Goal: Task Accomplishment & Management: Manage account settings

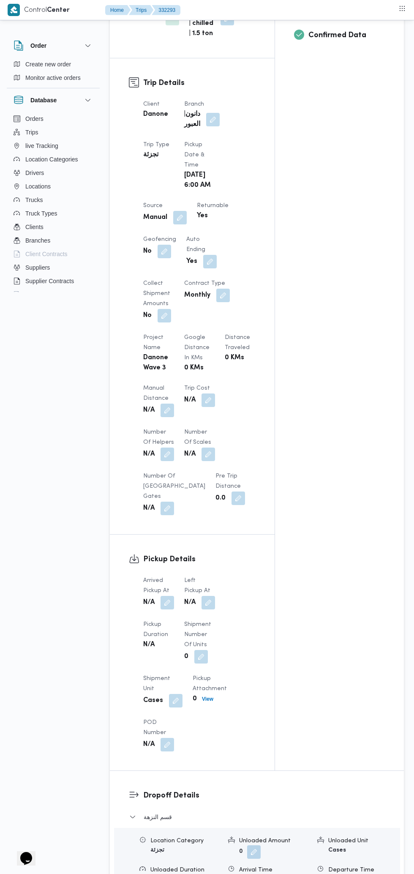
scroll to position [379, 0]
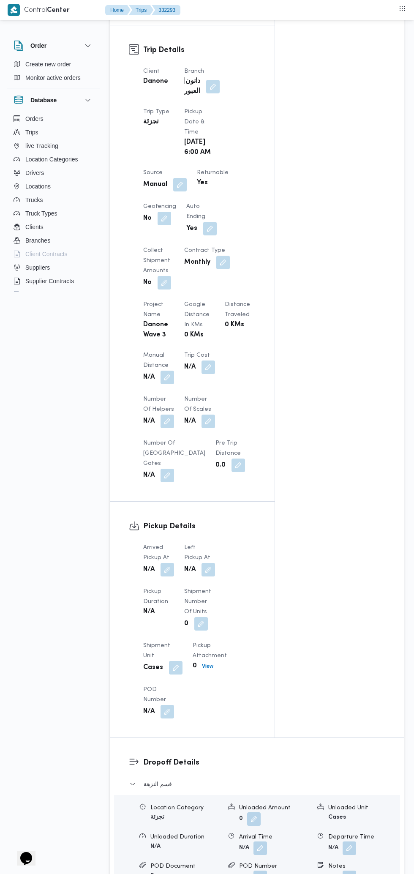
click at [168, 563] on button "button" at bounding box center [168, 570] width 14 height 14
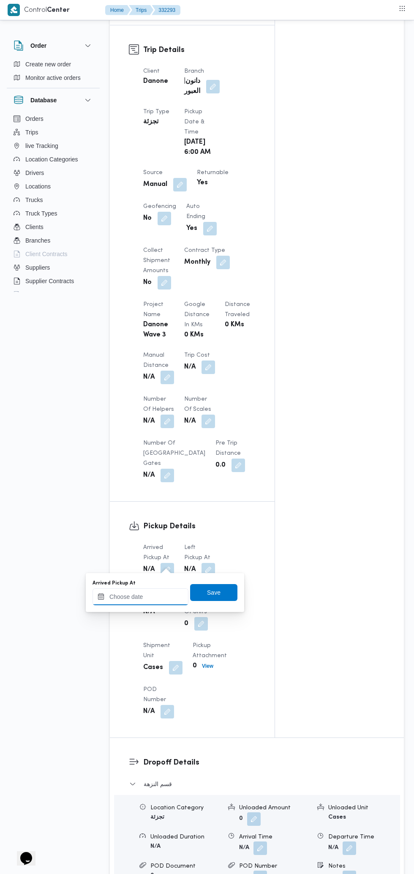
click at [154, 596] on input "Arrived Pickup At" at bounding box center [141, 596] width 96 height 17
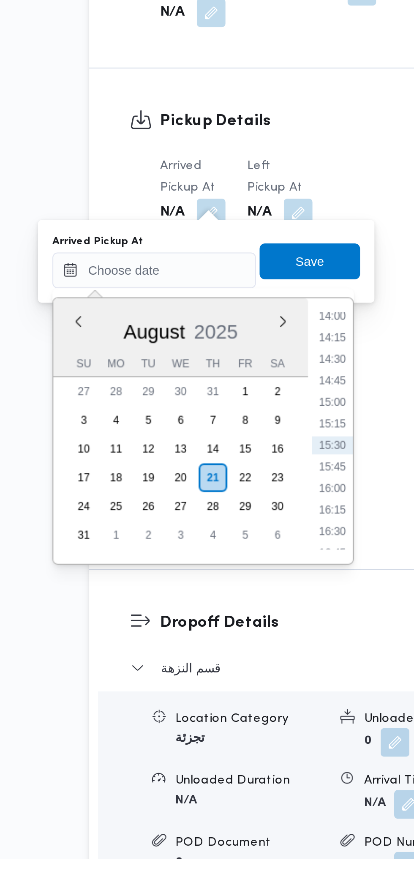
click at [227, 627] on li "14:15" at bounding box center [224, 628] width 19 height 8
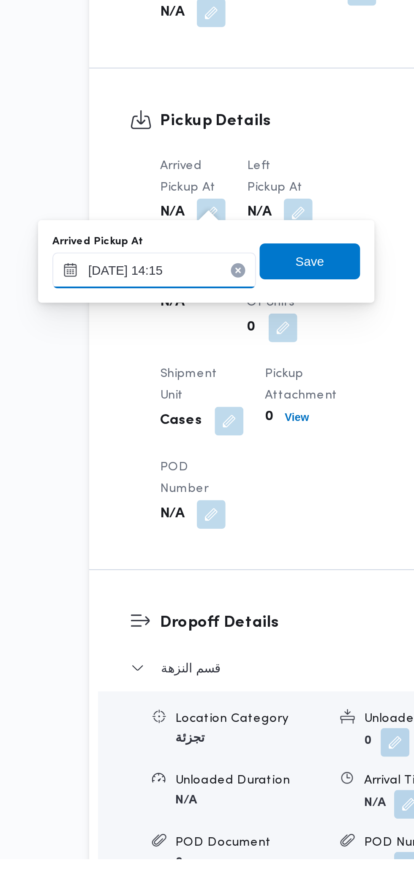
click at [149, 596] on input "[DATE] 14:15" at bounding box center [141, 596] width 96 height 17
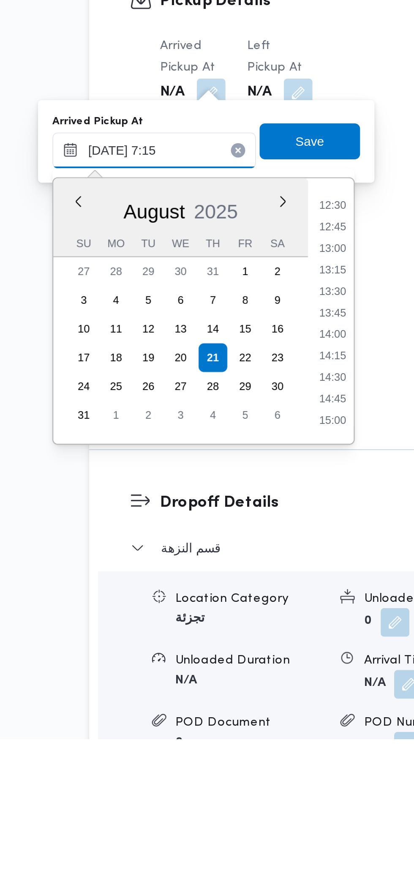
scroll to position [294, 0]
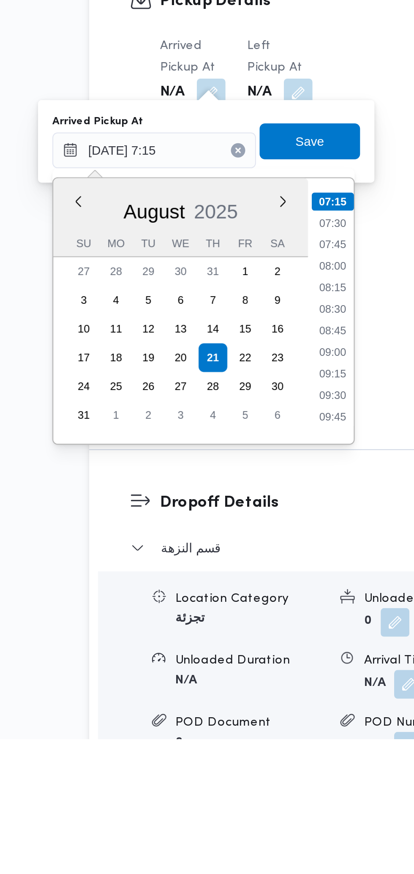
click at [226, 619] on li "07:15" at bounding box center [225, 621] width 20 height 8
type input "[DATE] 07:15"
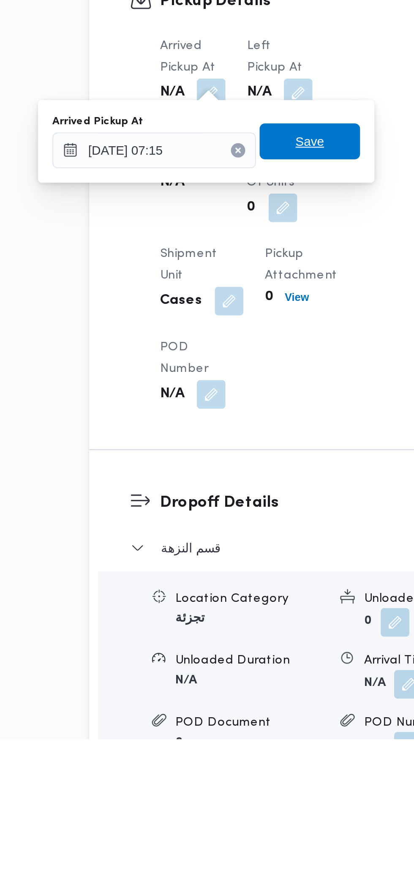
click at [221, 593] on span "Save" at bounding box center [214, 593] width 14 height 10
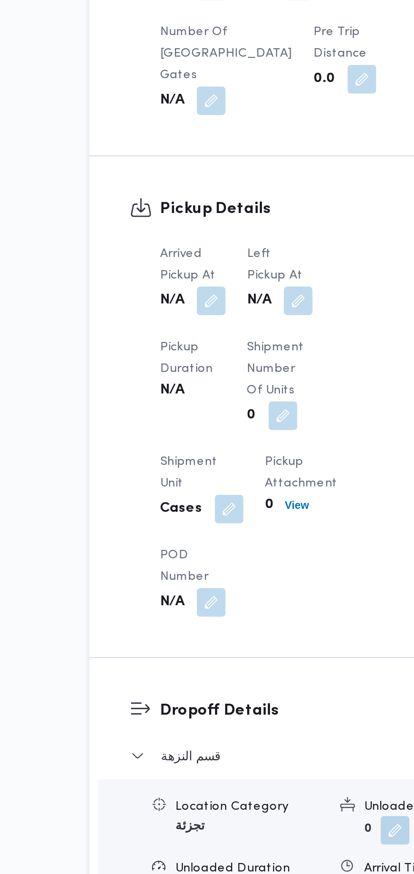
scroll to position [380, 0]
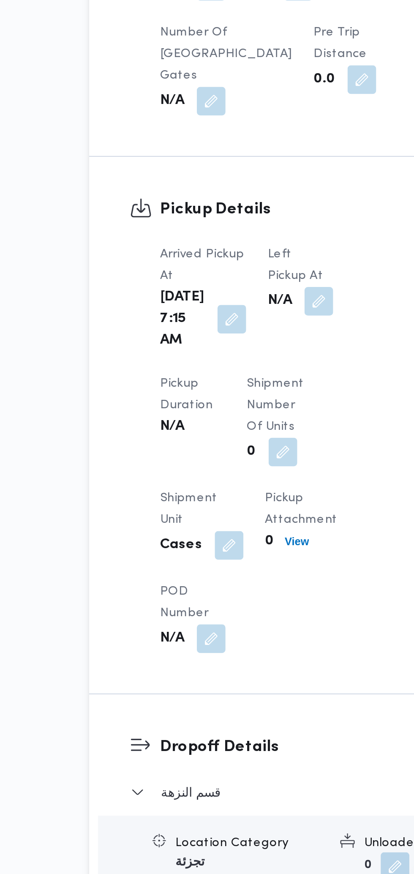
click at [211, 563] on button "button" at bounding box center [218, 570] width 14 height 14
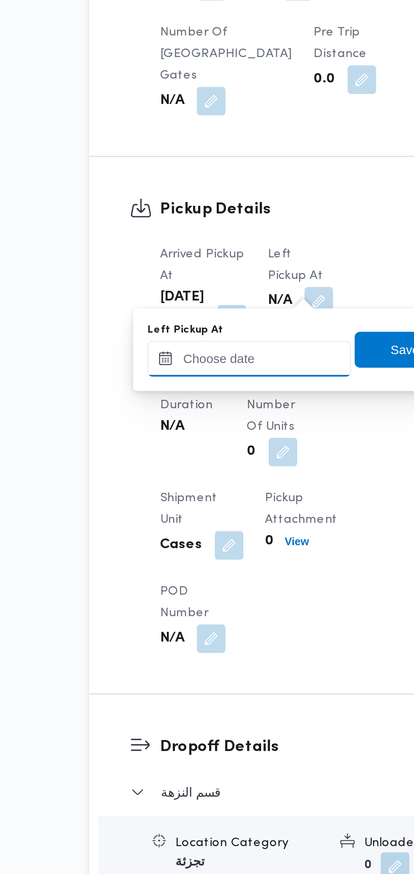
click at [201, 597] on input "Left Pickup At" at bounding box center [185, 596] width 96 height 17
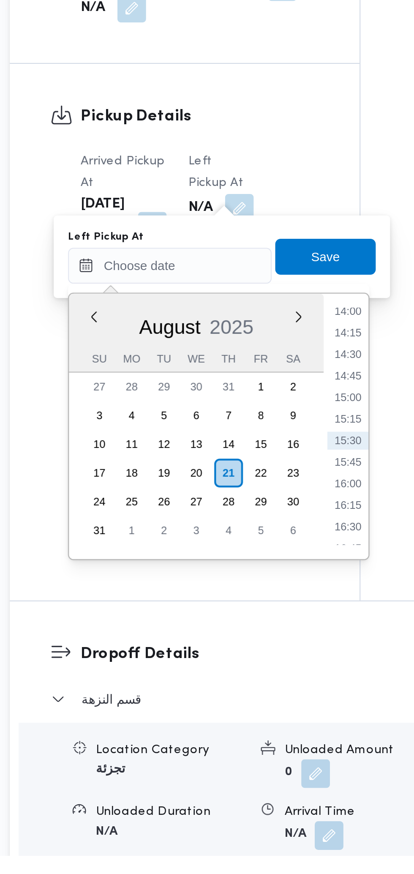
click at [270, 618] on li "14:00" at bounding box center [269, 618] width 19 height 8
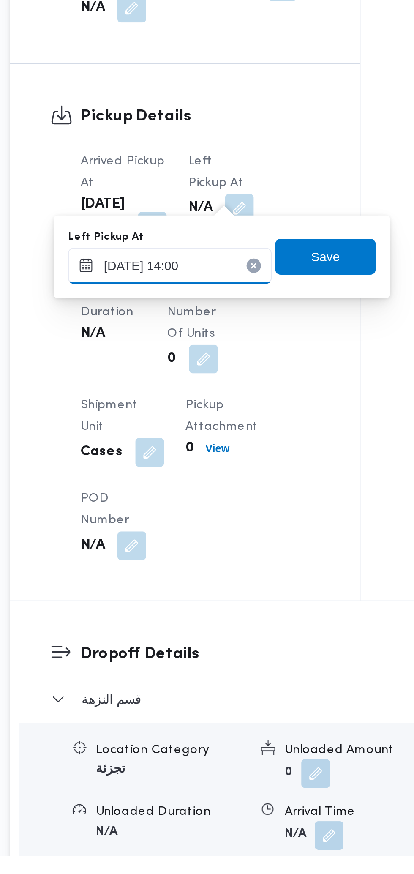
click at [193, 594] on input "[DATE] 14:00" at bounding box center [185, 596] width 96 height 17
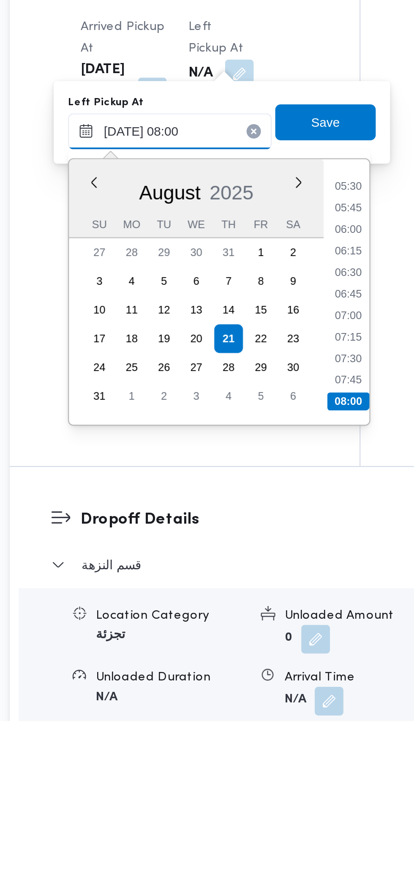
scroll to position [379, 0]
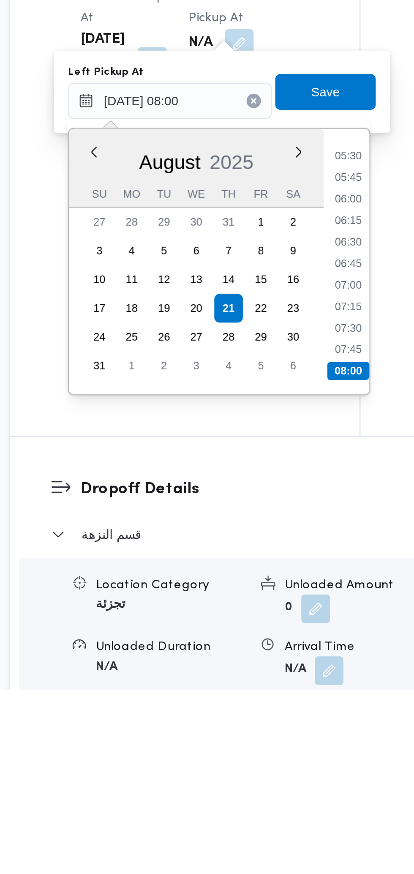
click at [272, 722] on li "08:00" at bounding box center [270, 724] width 20 height 8
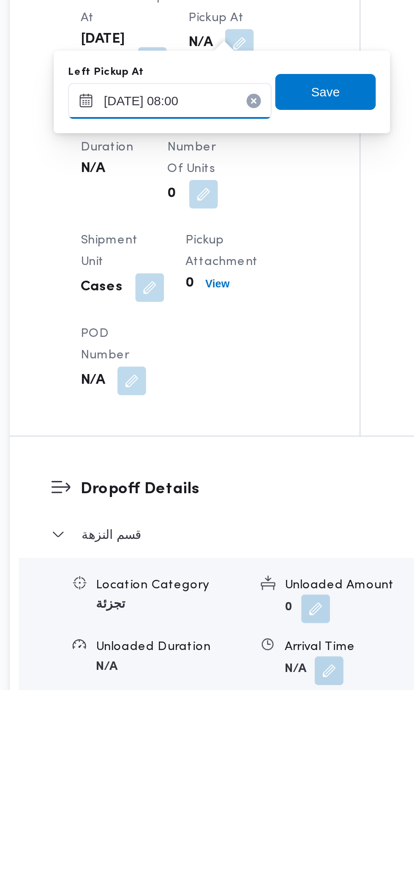
click at [203, 599] on input "[DATE] 08:00" at bounding box center [185, 596] width 96 height 17
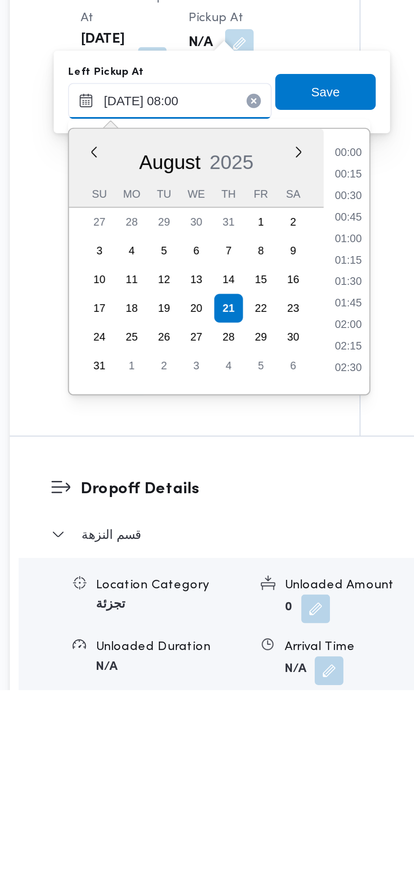
scroll to position [266, 0]
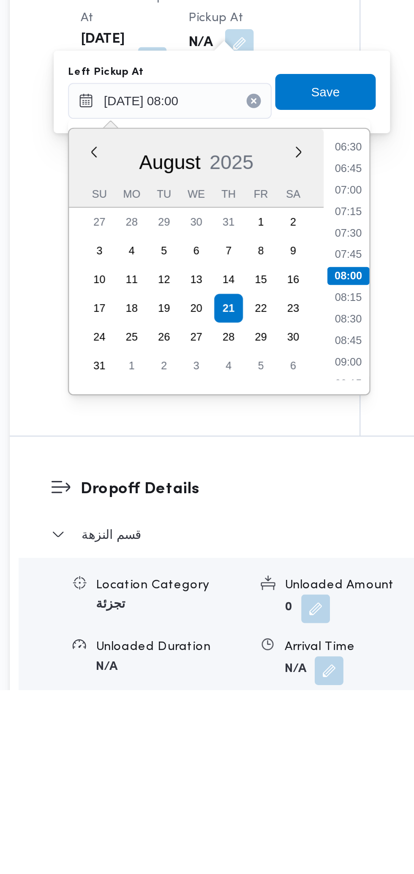
click at [271, 713] on li "08:45" at bounding box center [269, 710] width 19 height 8
type input "[DATE] 08:45"
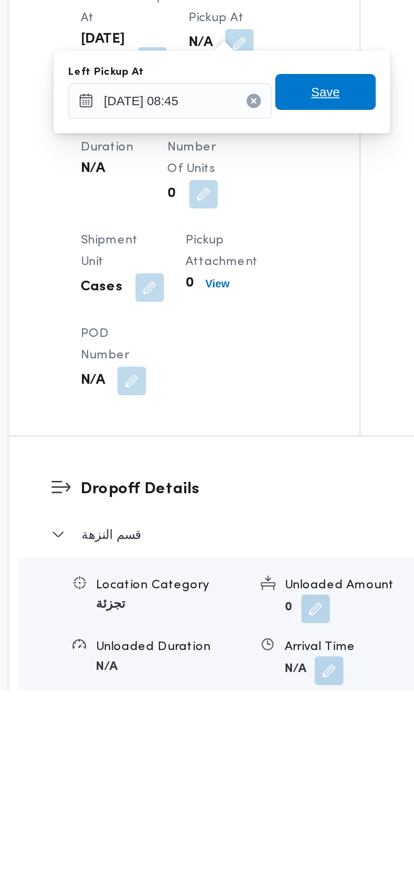
click at [263, 592] on span "Save" at bounding box center [259, 593] width 14 height 10
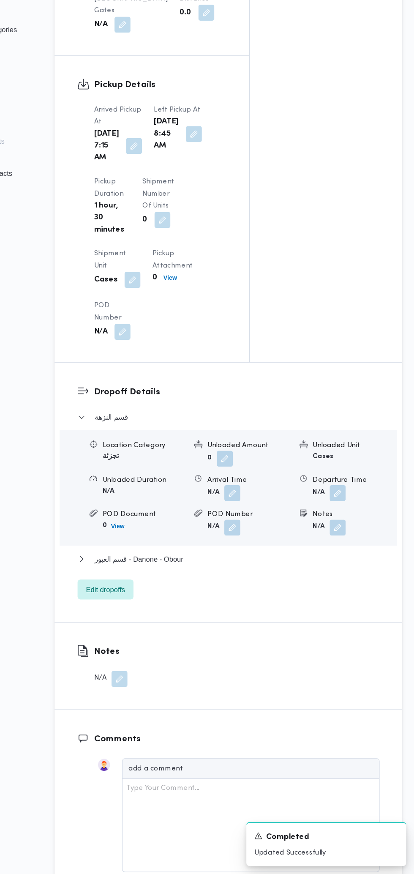
scroll to position [700, 0]
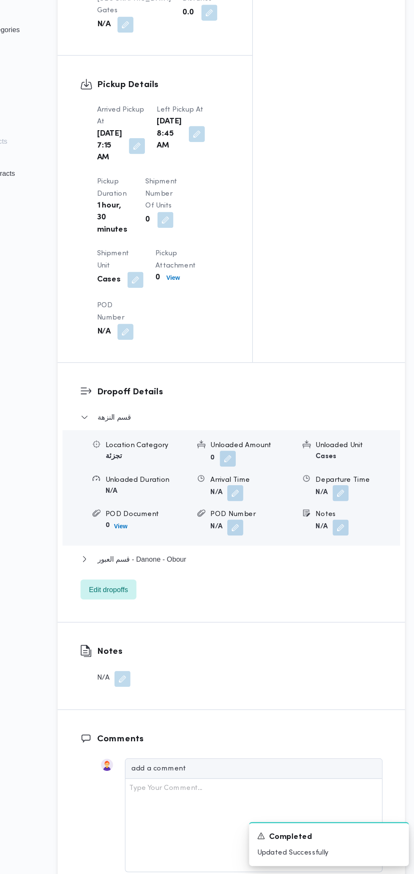
click at [258, 558] on button "button" at bounding box center [261, 552] width 14 height 14
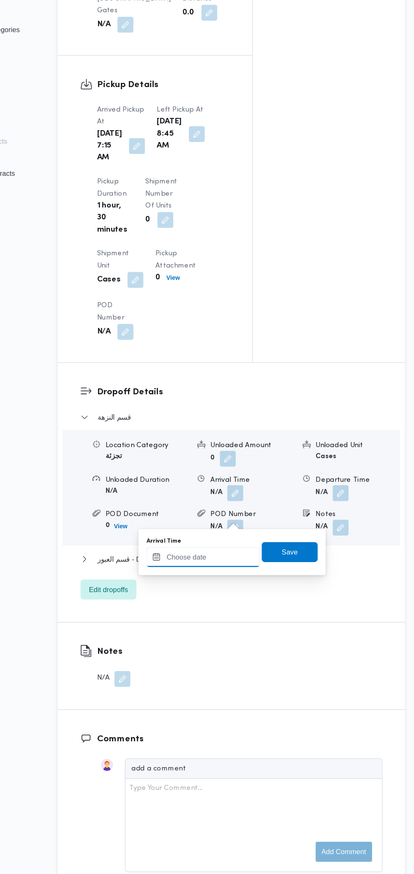
click at [231, 605] on input "Arrival Time" at bounding box center [233, 605] width 96 height 17
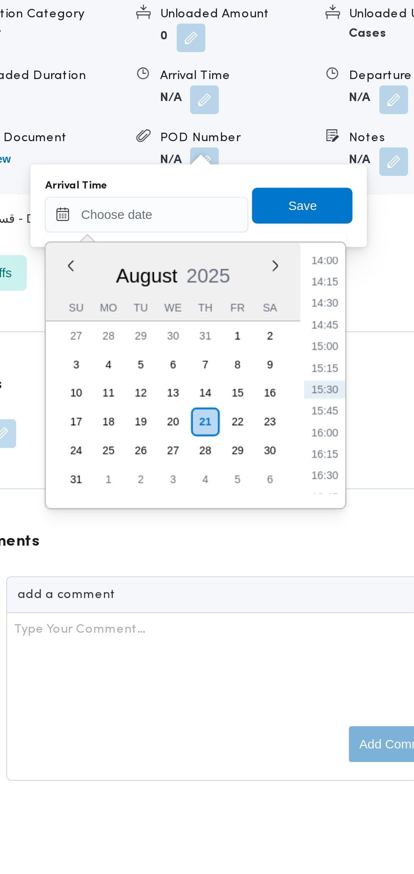
click at [319, 630] on li "14:00" at bounding box center [316, 627] width 19 height 8
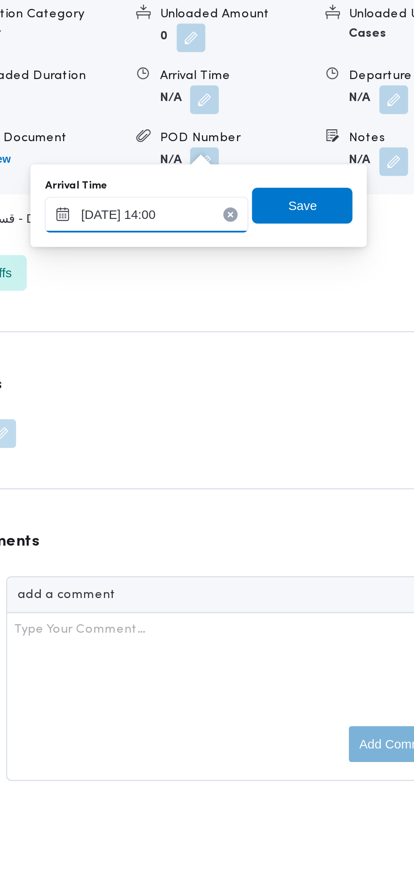
click at [245, 605] on input "[DATE] 14:00" at bounding box center [233, 605] width 96 height 17
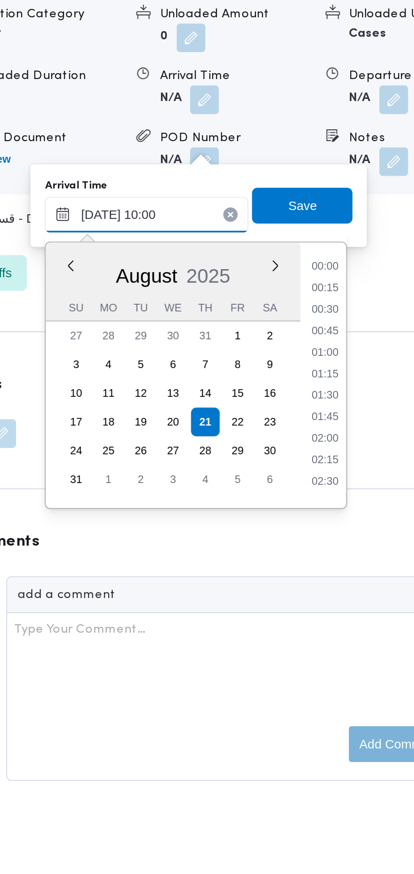
scroll to position [0, 0]
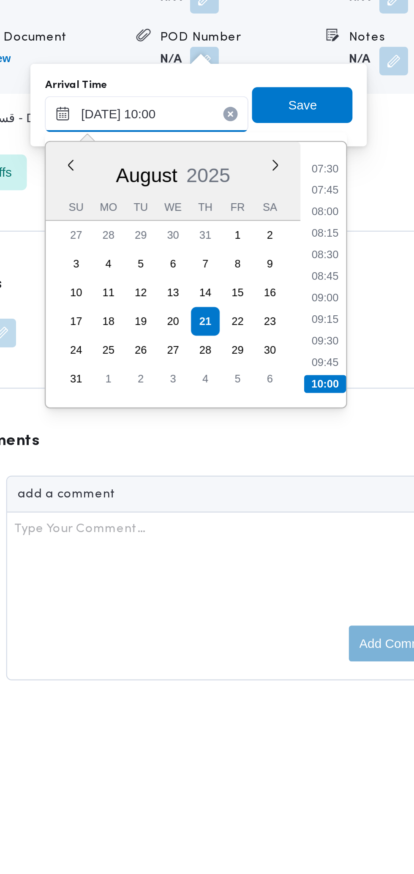
type input "[DATE] 10:00"
click at [320, 734] on li "10:00" at bounding box center [317, 733] width 20 height 8
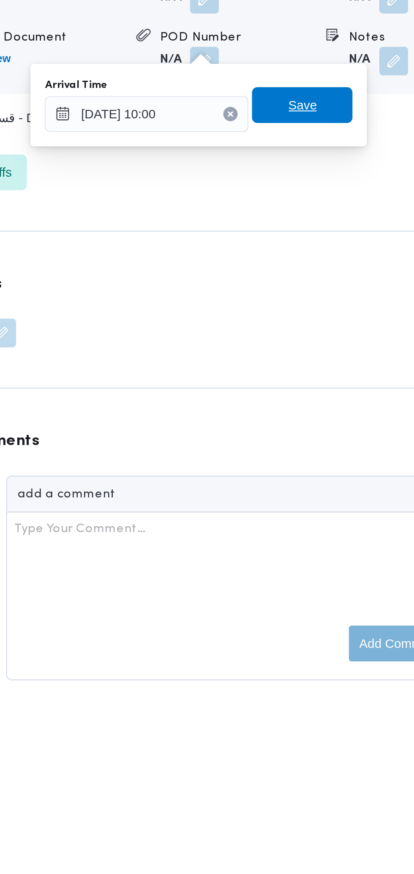
click at [312, 601] on span "Save" at bounding box center [307, 601] width 14 height 10
